Goal: Navigation & Orientation: Find specific page/section

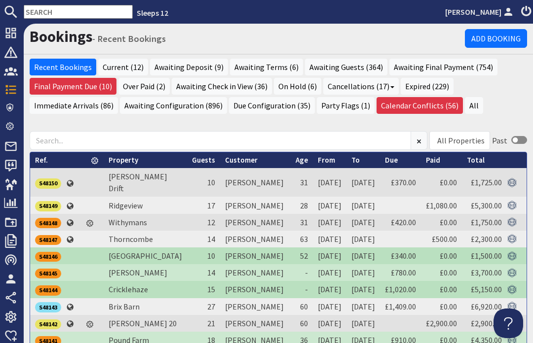
click at [12, 33] on icon at bounding box center [11, 33] width 14 height 14
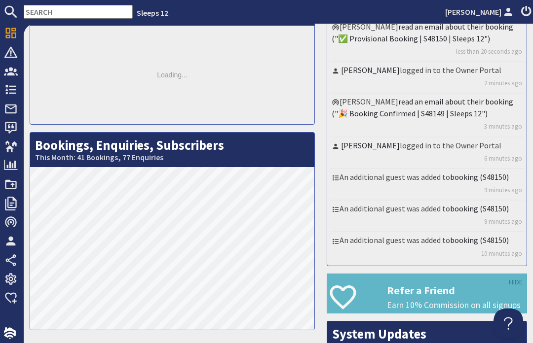
scroll to position [78, 0]
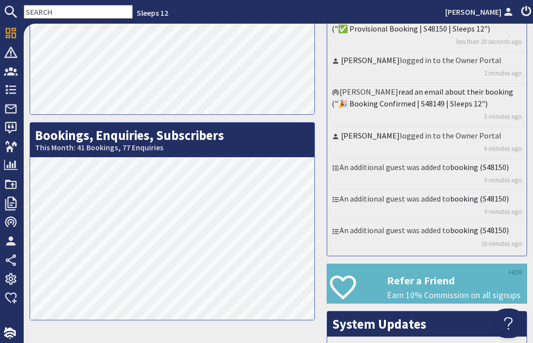
click at [13, 86] on use at bounding box center [10, 89] width 11 height 9
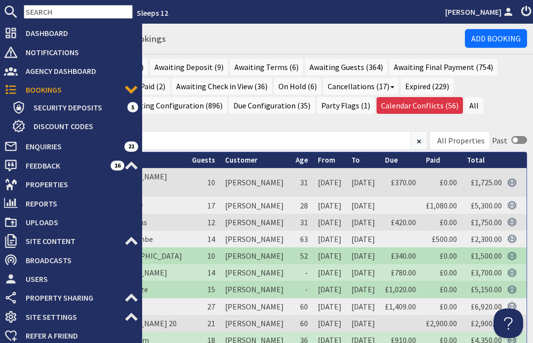
click at [406, 42] on h1 "Bookings - Recent Bookings" at bounding box center [247, 37] width 435 height 18
click at [487, 103] on ul "Recent Bookings Current (12) Awaiting Deposit (9) Awaiting Terms (6) Awaiting G…" at bounding box center [278, 88] width 497 height 58
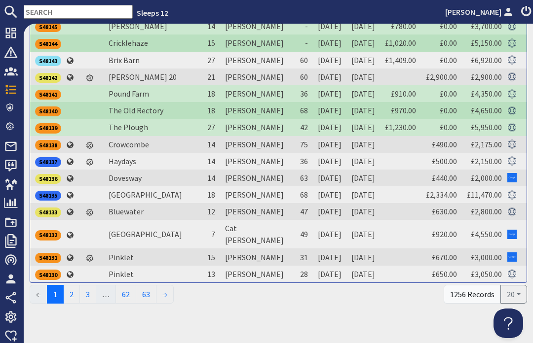
scroll to position [246, 0]
